Goal: Task Accomplishment & Management: Manage account settings

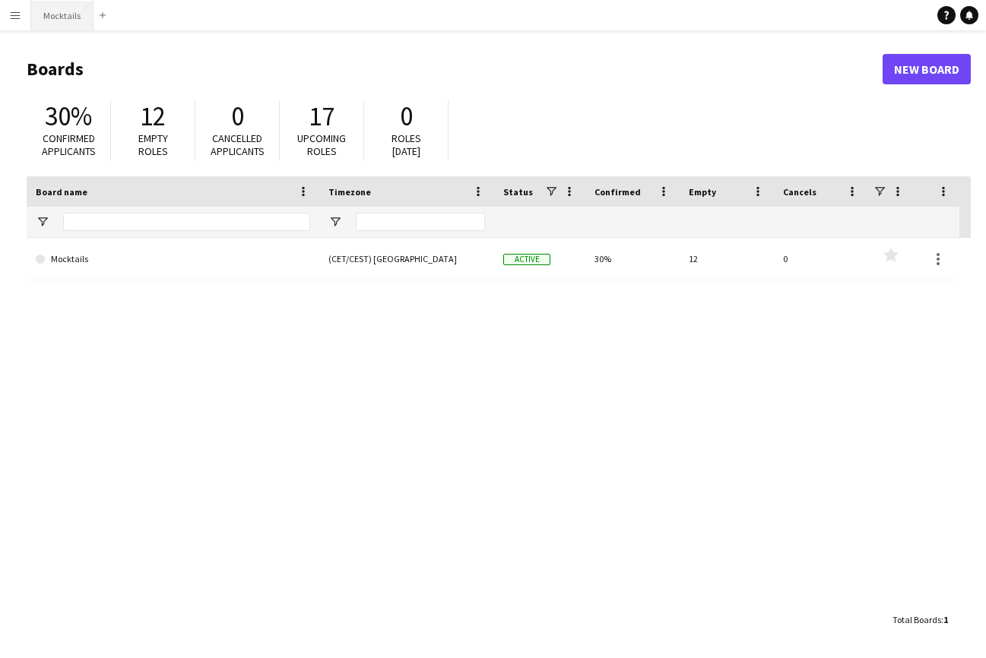
click at [58, 25] on button "Mocktails Close" at bounding box center [62, 16] width 62 height 30
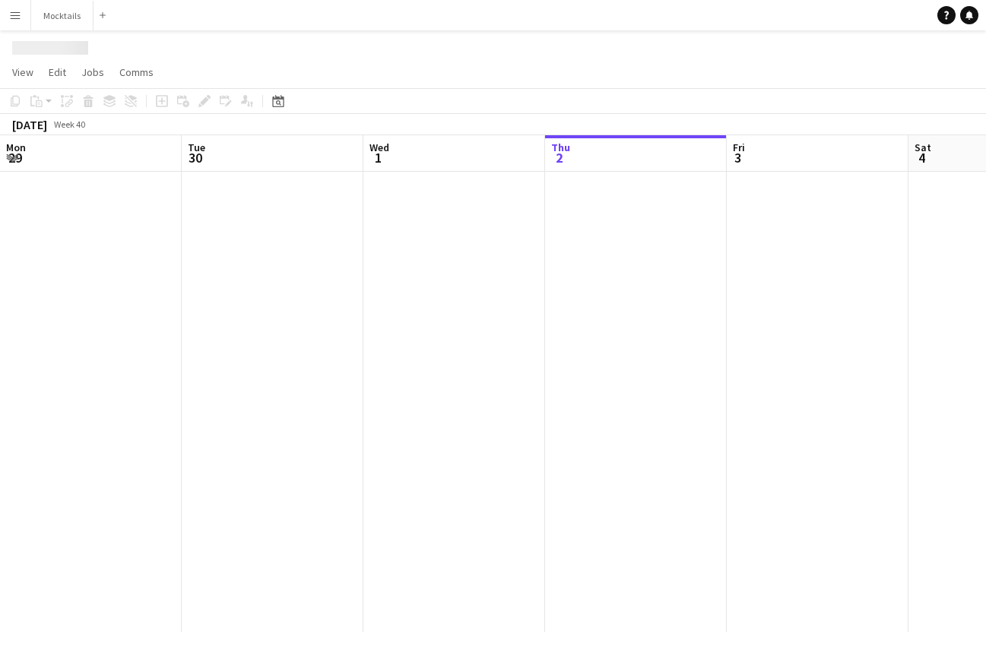
scroll to position [0, 363]
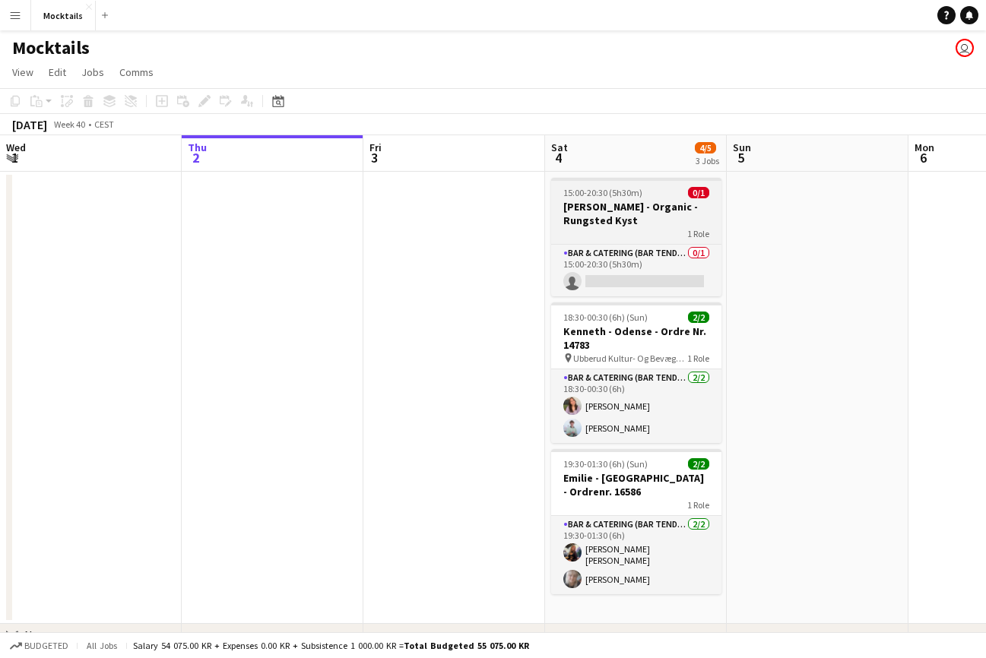
click at [651, 227] on app-job-card "15:00-20:30 (5h30m) 0/1 Lars - Organic - Rungsted Kyst 1 Role Bar & Catering (B…" at bounding box center [636, 237] width 170 height 119
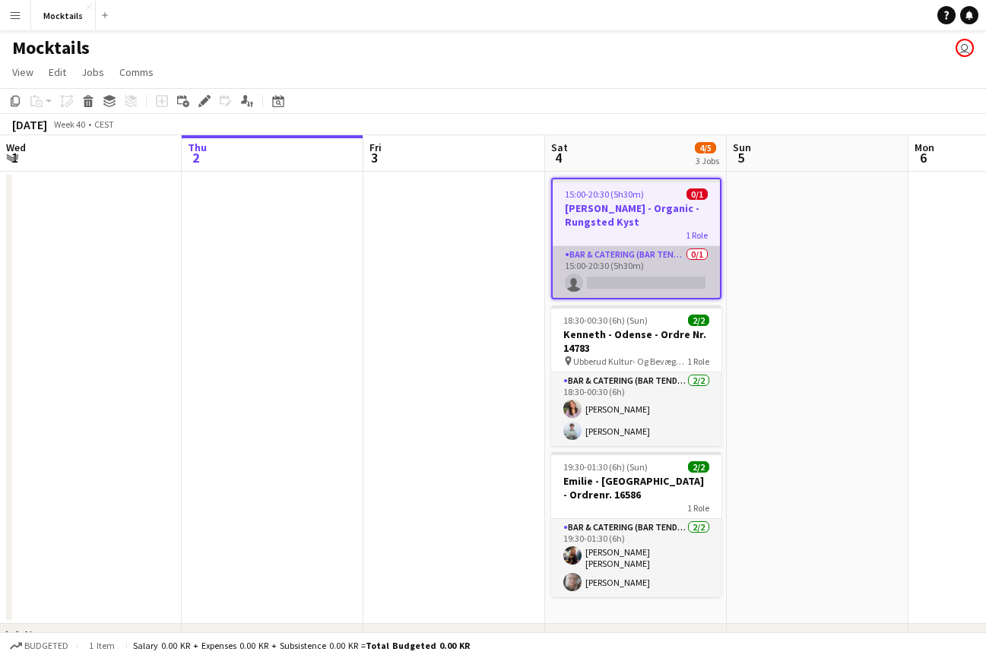
click at [648, 249] on app-card-role "Bar & Catering (Bar Tender) 0/1 15:00-20:30 (5h30m) single-neutral-actions" at bounding box center [636, 272] width 167 height 52
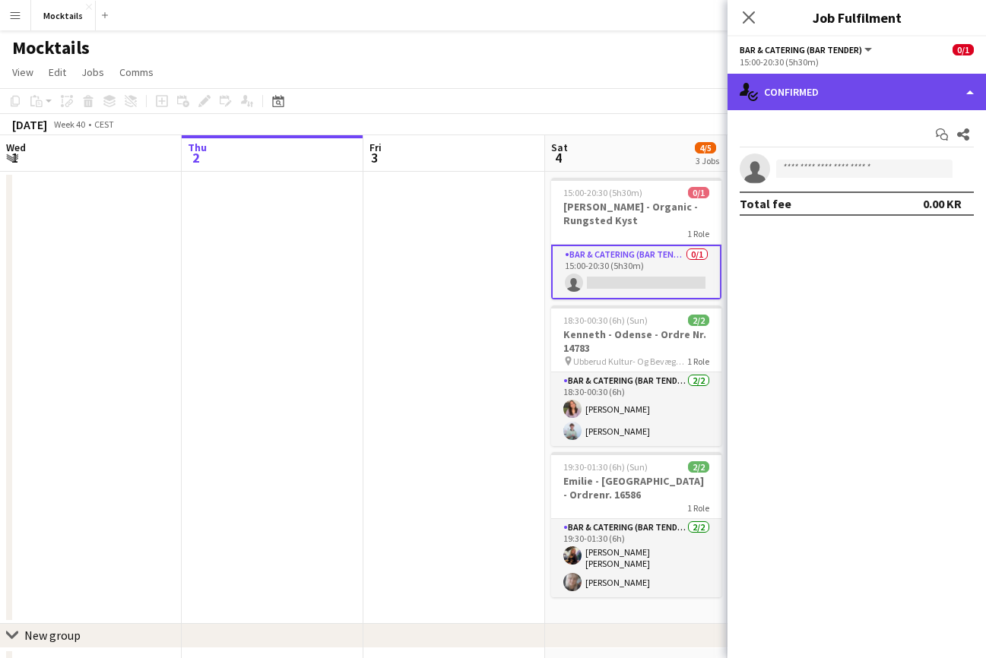
click at [842, 96] on div "single-neutral-actions-check-2 Confirmed" at bounding box center [856, 92] width 258 height 36
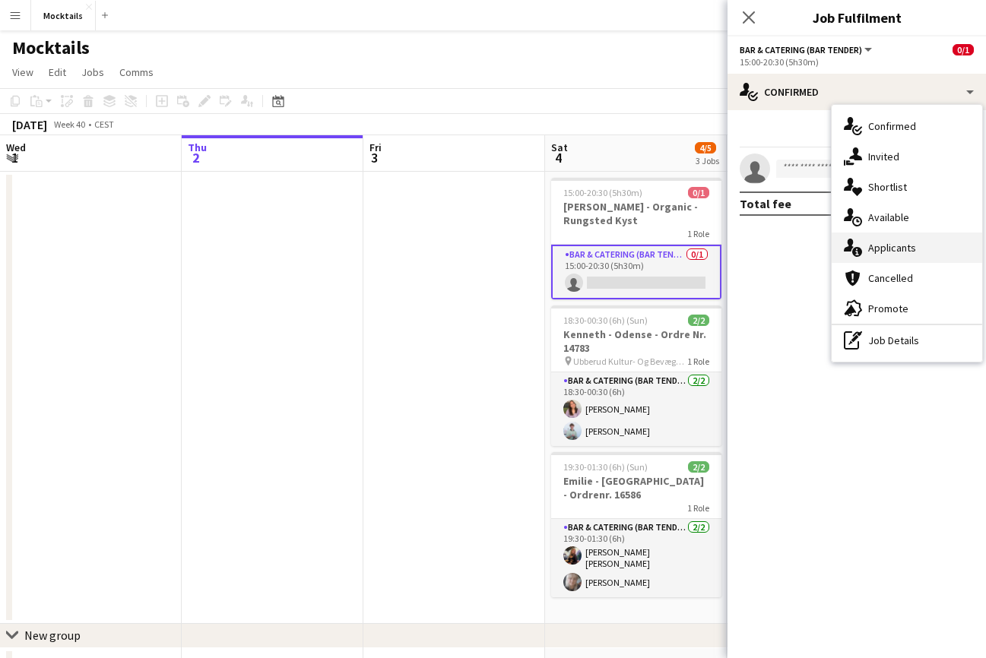
click at [878, 251] on span "Applicants" at bounding box center [892, 248] width 48 height 14
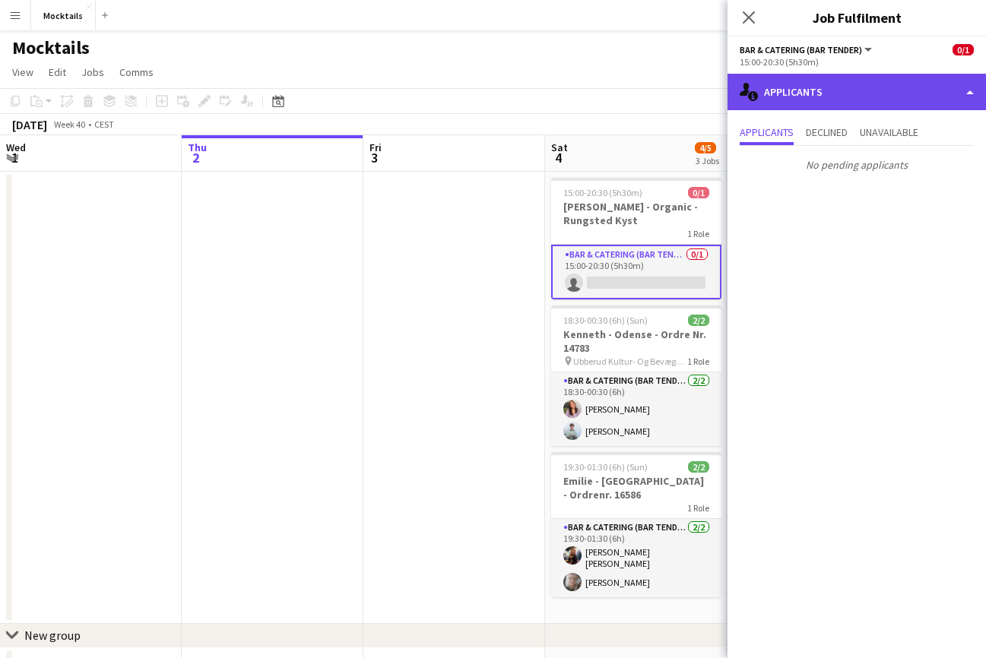
click at [791, 96] on div "single-neutral-actions-information Applicants" at bounding box center [856, 92] width 258 height 36
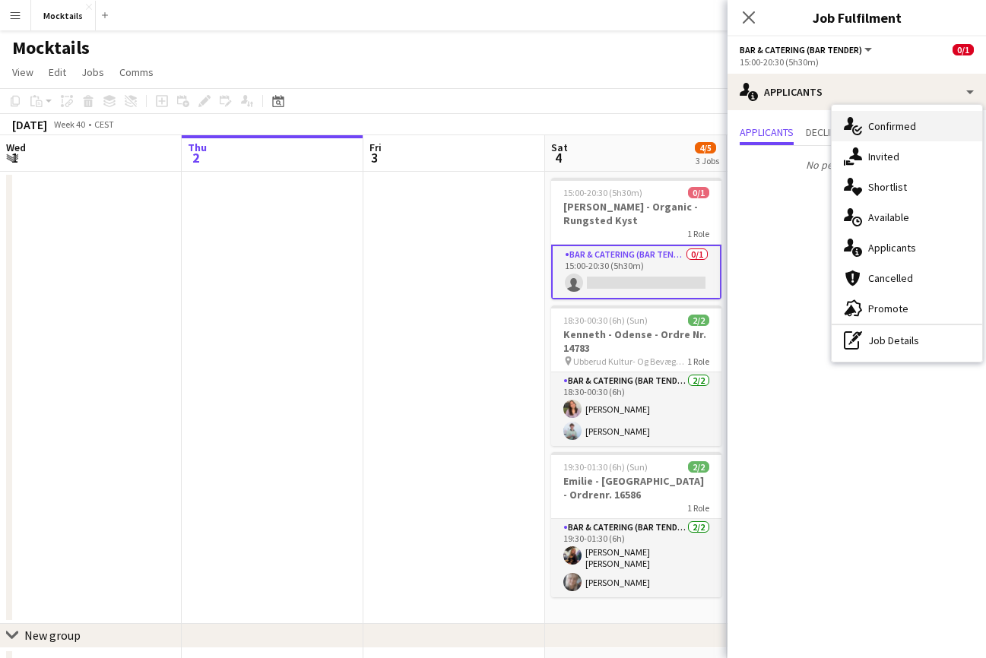
click at [860, 118] on div "single-neutral-actions-check-2 Confirmed" at bounding box center [907, 126] width 151 height 30
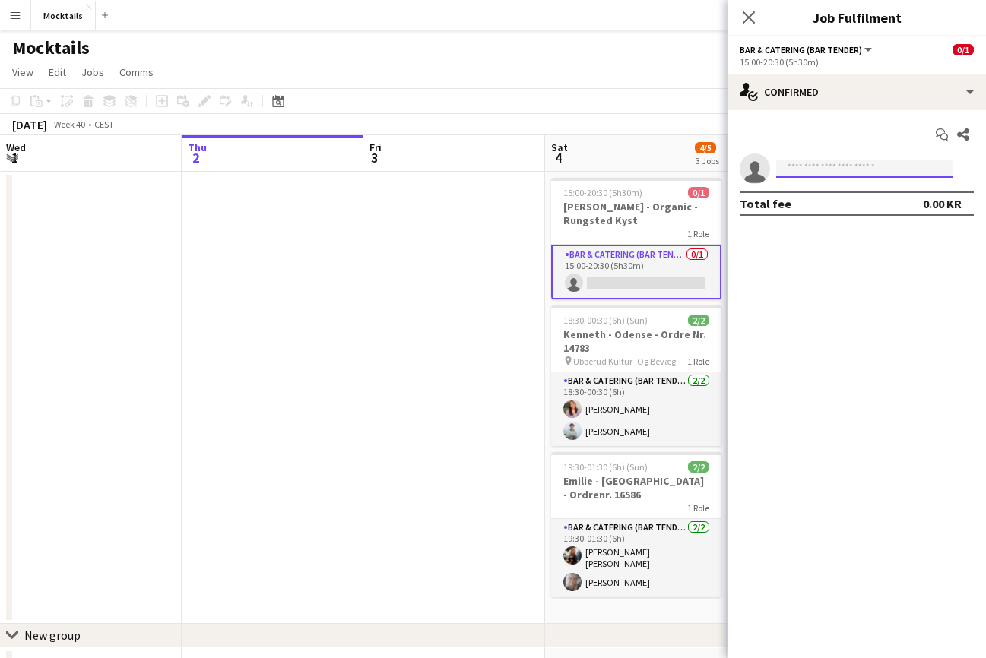
click at [822, 165] on input at bounding box center [864, 169] width 176 height 18
type input "*****"
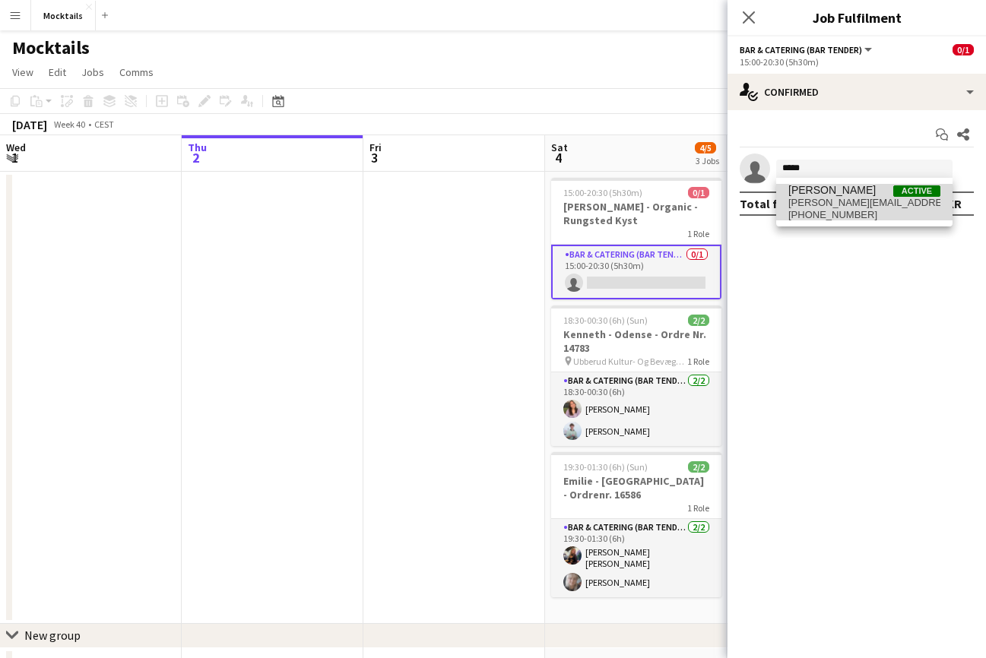
click at [835, 202] on span "[PERSON_NAME][EMAIL_ADDRESS][PERSON_NAME][DOMAIN_NAME]" at bounding box center [864, 203] width 152 height 12
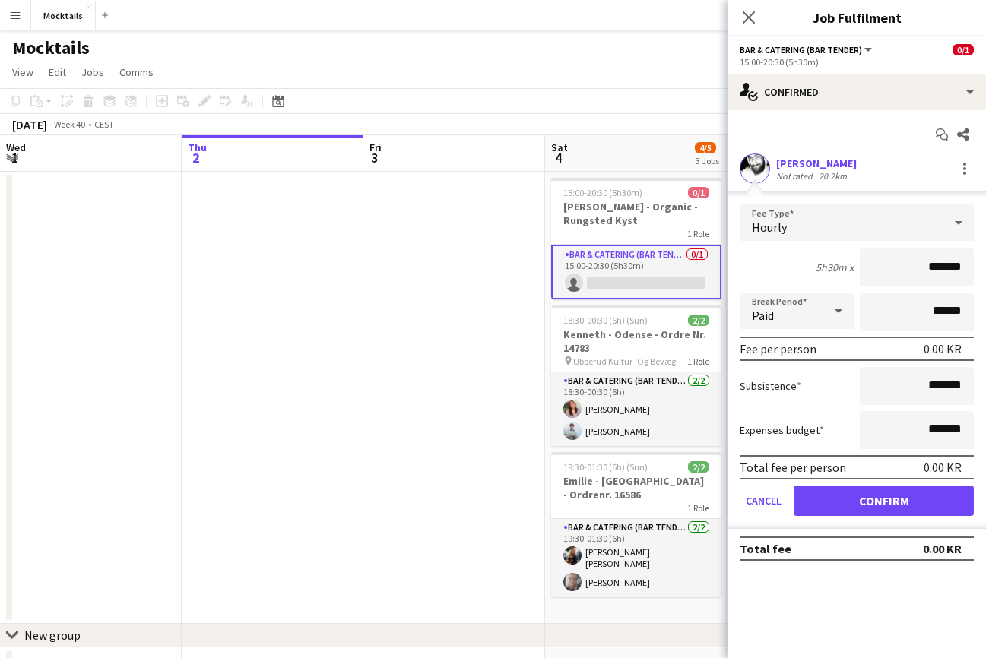
click at [920, 268] on input "*******" at bounding box center [917, 268] width 114 height 38
type input "******"
click at [903, 503] on button "Confirm" at bounding box center [884, 501] width 180 height 30
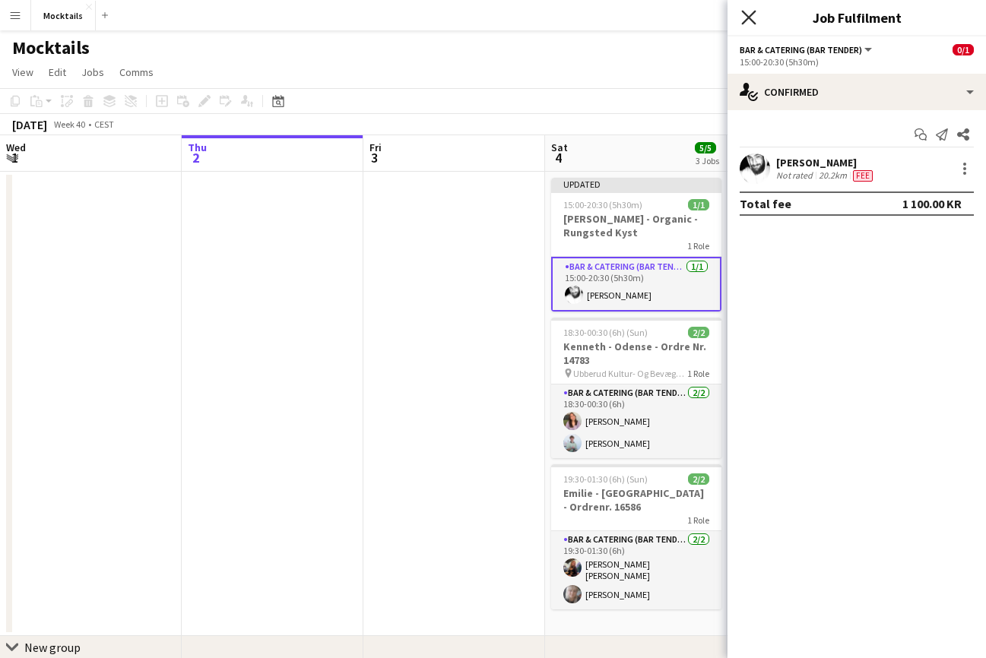
click at [749, 16] on icon at bounding box center [748, 17] width 14 height 14
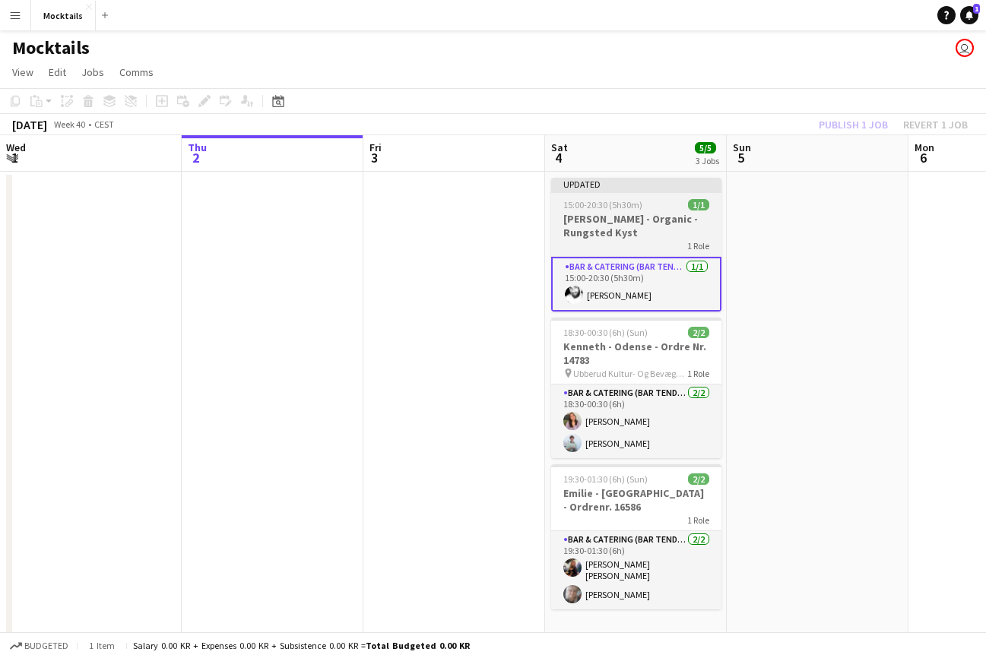
click at [622, 239] on div "1 Role" at bounding box center [636, 245] width 170 height 12
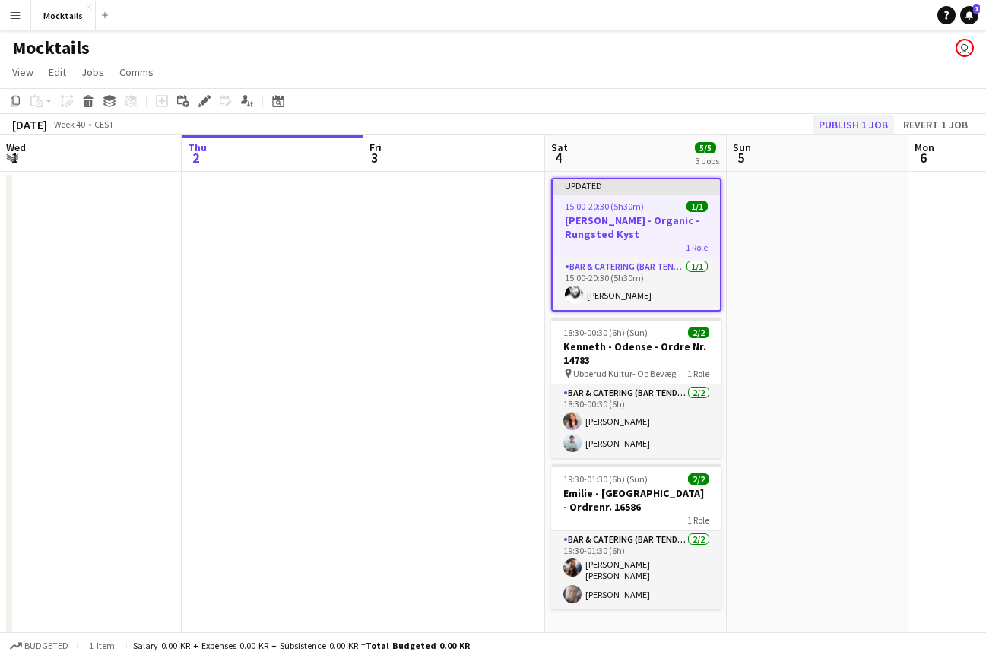
click at [861, 125] on button "Publish 1 job" at bounding box center [853, 125] width 81 height 20
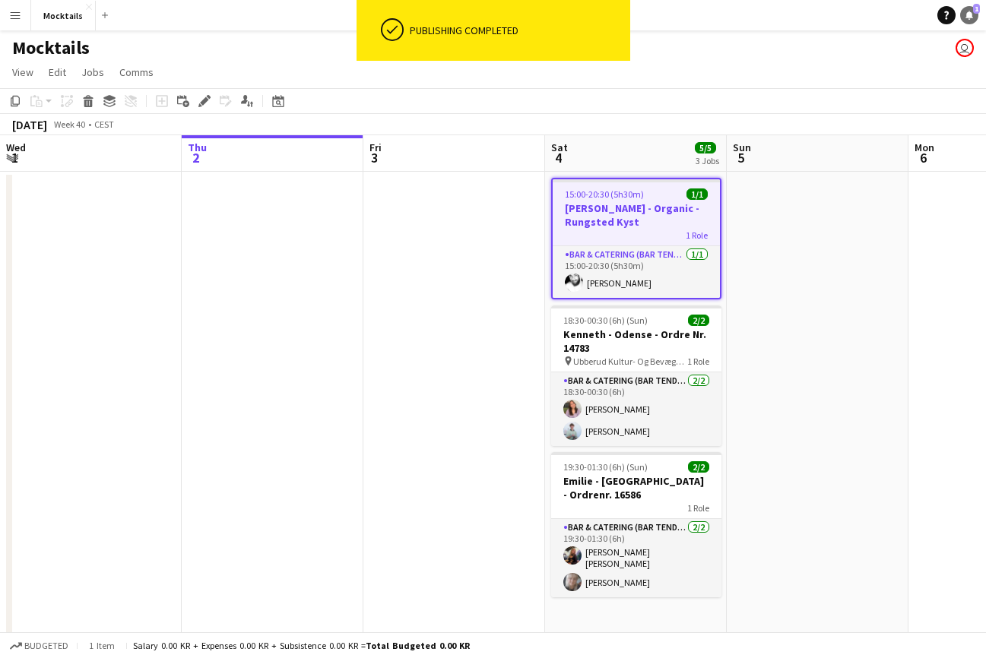
click at [974, 18] on link "Notifications 1" at bounding box center [969, 15] width 18 height 18
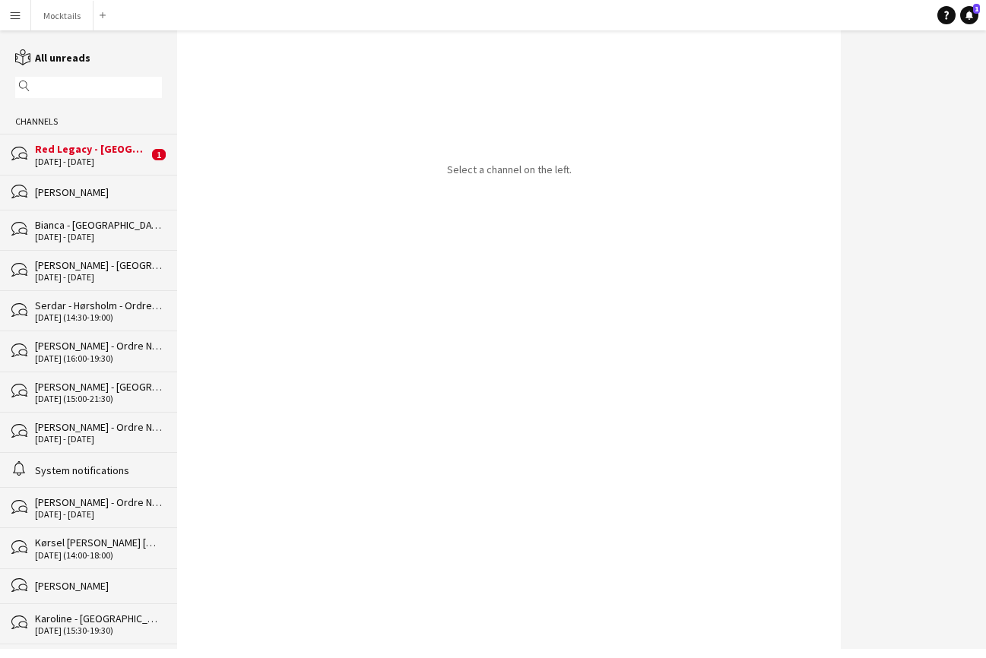
click at [103, 166] on div "[DATE] - [DATE]" at bounding box center [91, 162] width 113 height 11
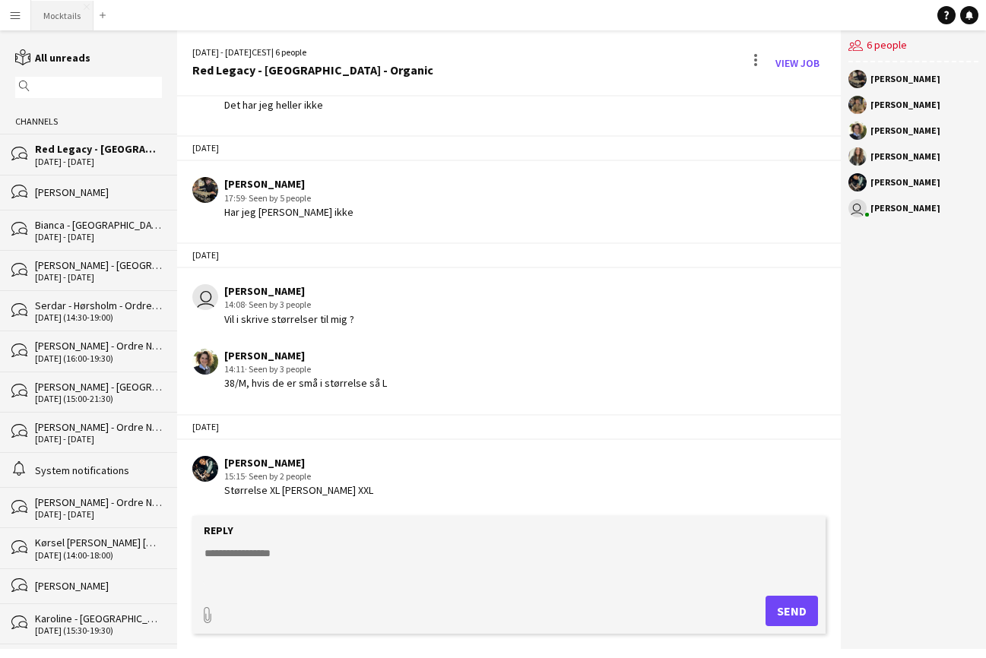
click at [69, 18] on button "Mocktails Close" at bounding box center [62, 16] width 62 height 30
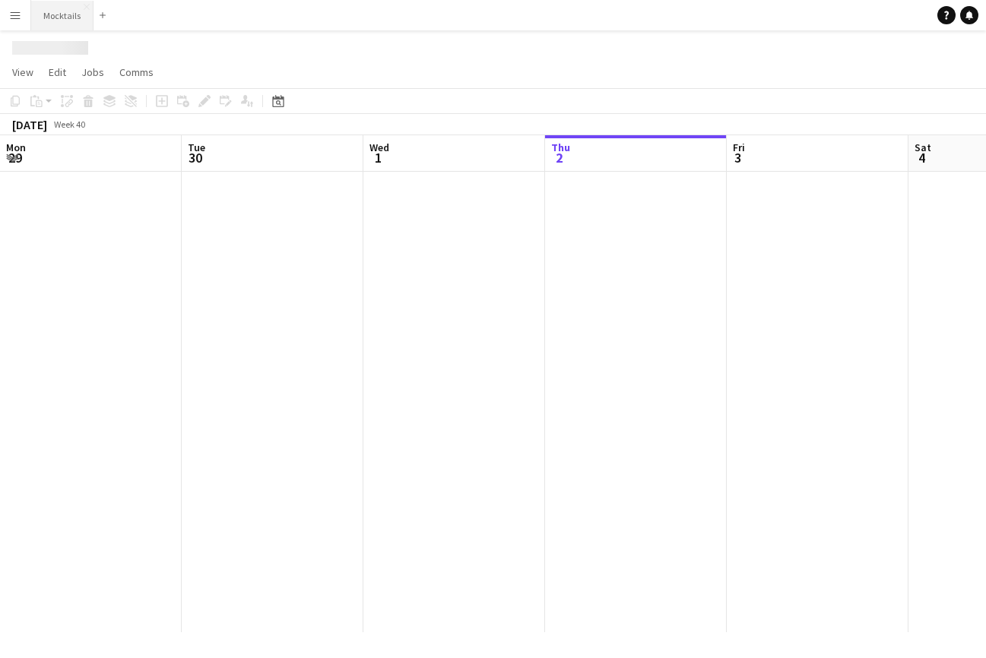
scroll to position [0, 363]
